Goal: Transaction & Acquisition: Obtain resource

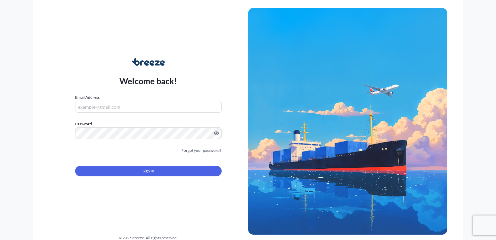
type input "[PERSON_NAME][EMAIL_ADDRESS][DOMAIN_NAME]"
click at [154, 169] on span "Sign In" at bounding box center [149, 170] width 12 height 7
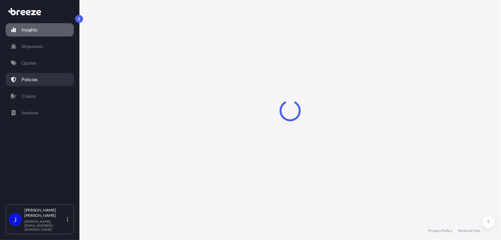
select select "2025"
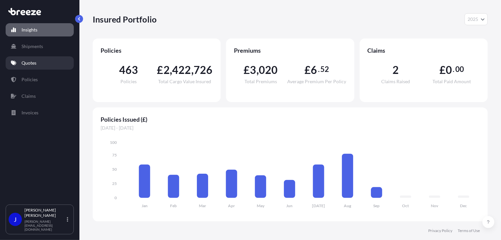
click at [32, 65] on p "Quotes" at bounding box center [29, 63] width 15 height 7
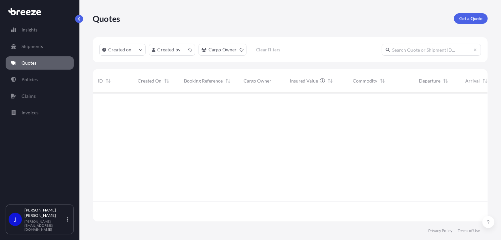
scroll to position [127, 390]
click at [474, 20] on p "Get a Quote" at bounding box center [470, 18] width 23 height 7
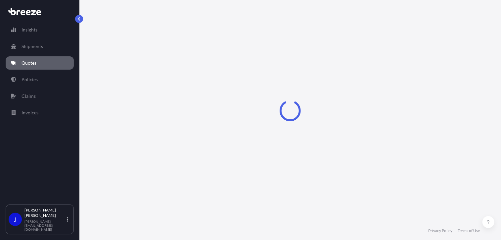
select select "Sea"
select select "1"
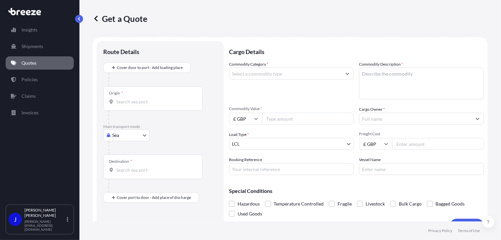
scroll to position [11, 0]
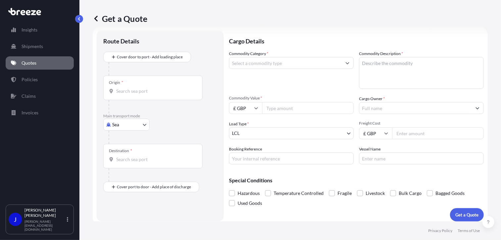
click at [130, 123] on body "Insights Shipments Quotes Policies Claims Invoices J [PERSON_NAME] [PERSON_NAME…" at bounding box center [250, 120] width 501 height 240
click at [126, 165] on span "Road" at bounding box center [121, 165] width 11 height 7
select select "Road"
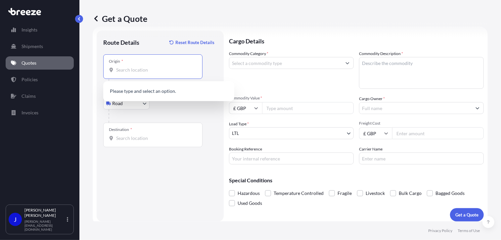
click at [138, 70] on input "Origin *" at bounding box center [155, 69] width 78 height 7
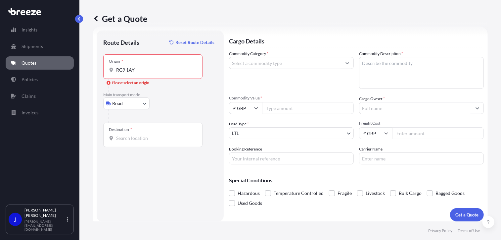
click at [148, 70] on input "RG9 1AY" at bounding box center [155, 69] width 78 height 7
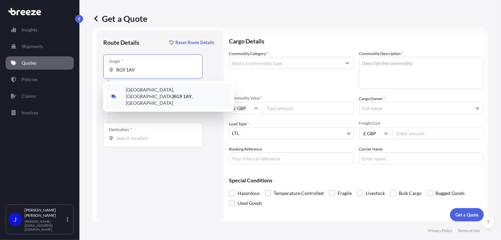
click at [137, 94] on span "[STREET_ADDRESS]" at bounding box center [177, 96] width 103 height 20
type input "[STREET_ADDRESS]"
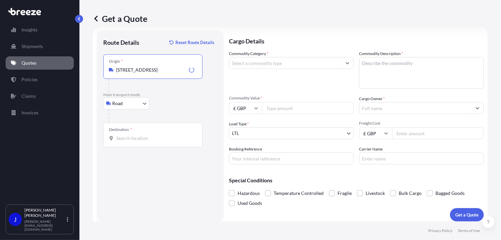
click at [127, 140] on input "Destination *" at bounding box center [155, 138] width 78 height 7
type input "[PERSON_NAME] GU34 3QN, [GEOGRAPHIC_DATA]"
click at [278, 107] on input "Commodity Value *" at bounding box center [308, 108] width 92 height 12
click at [365, 106] on input "Cargo Owner *" at bounding box center [415, 108] width 112 height 12
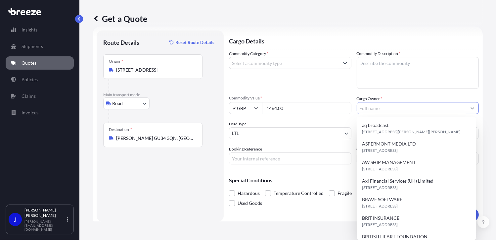
click at [292, 106] on input "1464.00" at bounding box center [306, 108] width 89 height 12
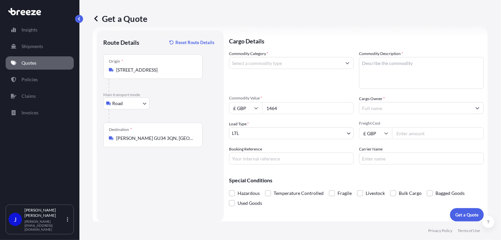
type input "1464"
click at [389, 106] on input "Cargo Owner *" at bounding box center [415, 108] width 112 height 12
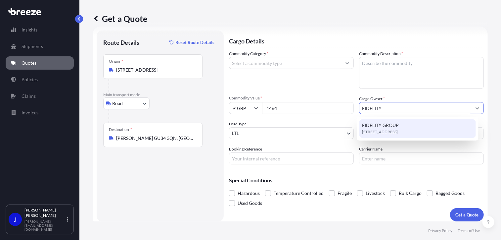
click at [396, 126] on span "FIDELITY GROUP" at bounding box center [380, 125] width 37 height 7
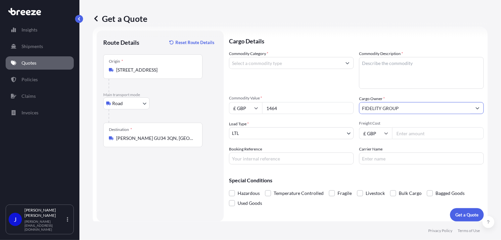
type input "FIDELITY GROUP"
click at [295, 155] on input "Booking Reference" at bounding box center [291, 158] width 125 height 12
paste input "2217821"
type input "2217821"
click at [275, 62] on input "Commodity Category *" at bounding box center [285, 63] width 112 height 12
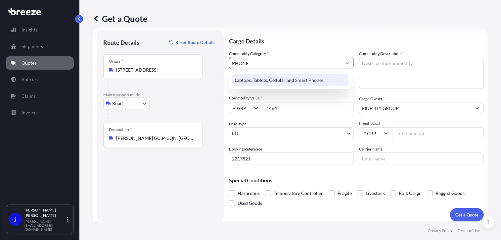
click at [281, 76] on div "Laptops, Tablets, Cellular and Smart Phones" at bounding box center [290, 80] width 116 height 12
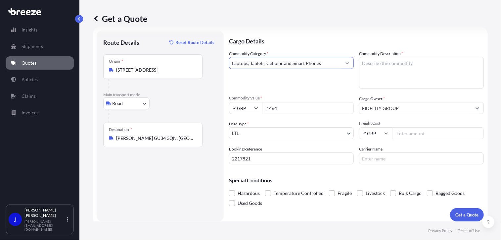
type input "Laptops, Tablets, Cellular and Smart Phones"
click at [373, 65] on textarea "Commodity Description *" at bounding box center [421, 73] width 125 height 32
click at [391, 63] on textarea "3 PHONES AND 3 CHARGERS, 3 [PERSON_NAME]" at bounding box center [421, 73] width 125 height 32
type textarea "3 PHONES, 3 CHARGERS, 3 [PERSON_NAME]"
click at [413, 133] on input "Freight Cost" at bounding box center [438, 133] width 92 height 12
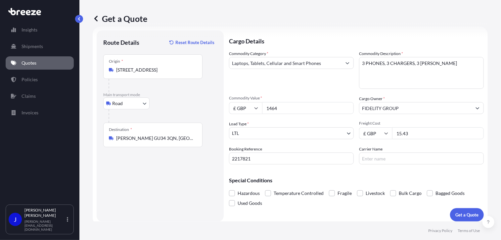
type input "15.43"
click at [381, 182] on p "Special Conditions" at bounding box center [356, 179] width 255 height 5
click at [465, 211] on p "Get a Quote" at bounding box center [466, 214] width 23 height 7
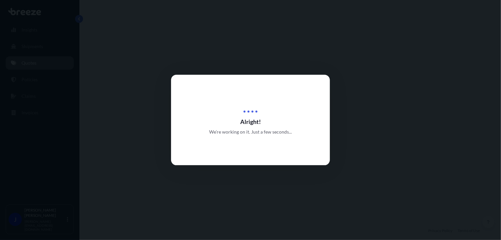
select select "Road"
select select "1"
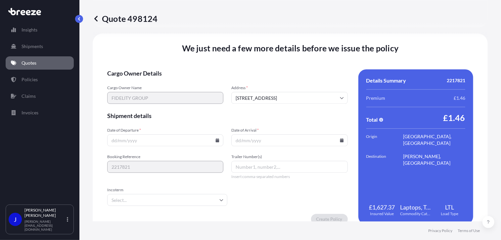
scroll to position [825, 0]
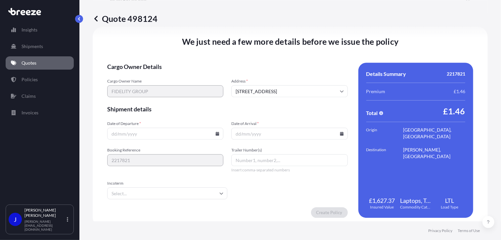
click at [216, 133] on icon at bounding box center [218, 133] width 4 height 4
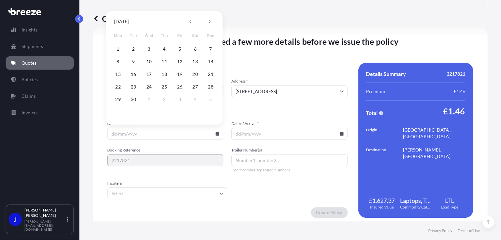
click at [149, 48] on button "3" at bounding box center [149, 49] width 11 height 11
type input "[DATE]"
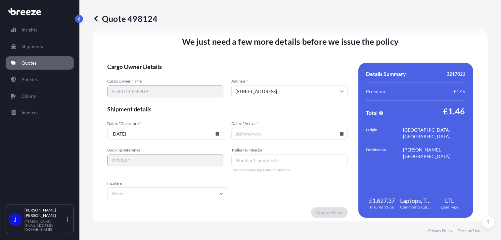
click at [340, 132] on icon at bounding box center [342, 133] width 4 height 4
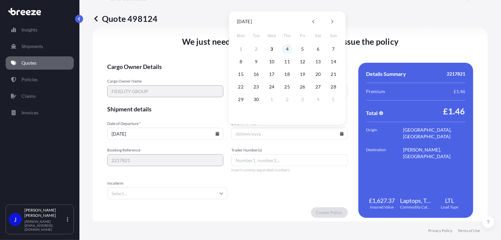
click at [285, 49] on button "4" at bounding box center [287, 49] width 11 height 11
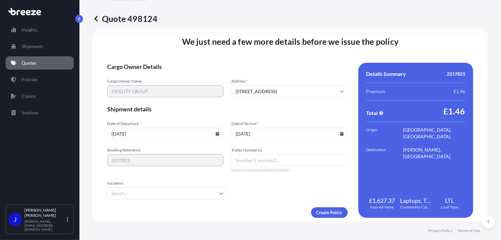
type input "[DATE]"
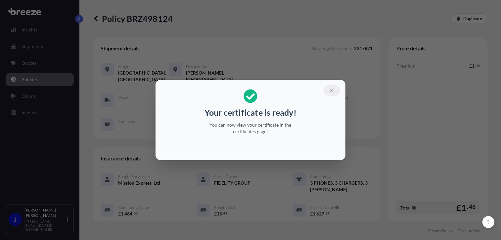
click at [333, 89] on icon "button" at bounding box center [332, 90] width 4 height 4
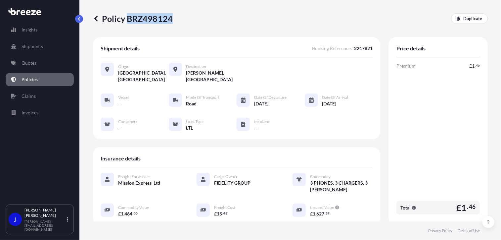
drag, startPoint x: 127, startPoint y: 17, endPoint x: 169, endPoint y: 20, distance: 42.1
click at [169, 20] on p "Policy BRZ498124" at bounding box center [133, 18] width 80 height 11
copy p "BRZ498124"
